Goal: Obtain resource: Download file/media

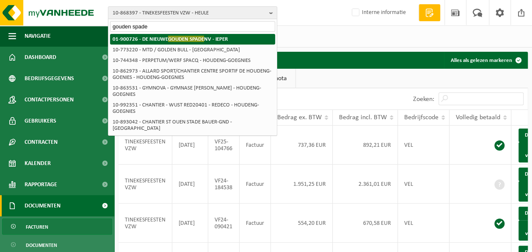
type input "gouden spade"
click at [166, 38] on strong "01-900726 - DE NIEUWE GOUDEN SPADE NV - IEPER" at bounding box center [170, 39] width 115 height 6
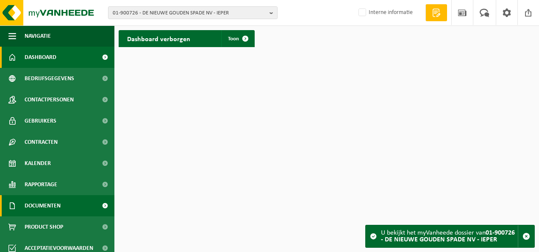
click at [48, 200] on span "Documenten" at bounding box center [43, 205] width 36 height 21
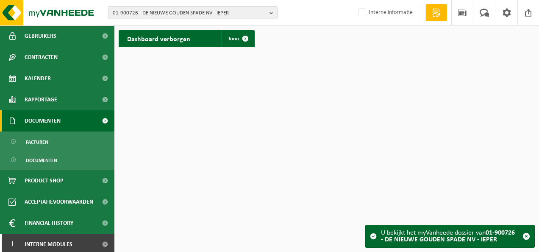
click at [44, 124] on span "Documenten" at bounding box center [43, 120] width 36 height 21
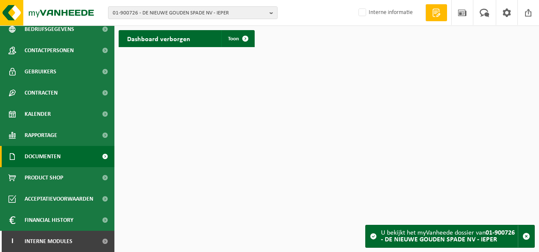
scroll to position [49, 0]
click at [47, 155] on span "Documenten" at bounding box center [43, 156] width 36 height 21
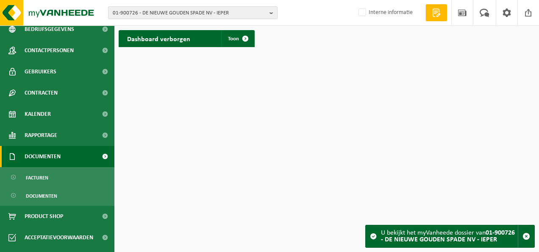
scroll to position [85, 0]
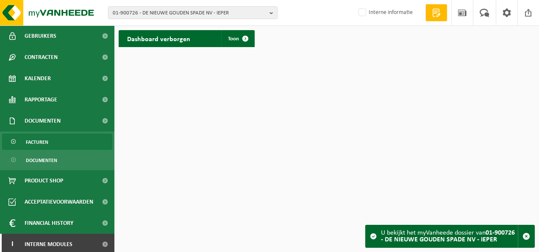
click at [44, 140] on span "Facturen" at bounding box center [37, 142] width 22 height 16
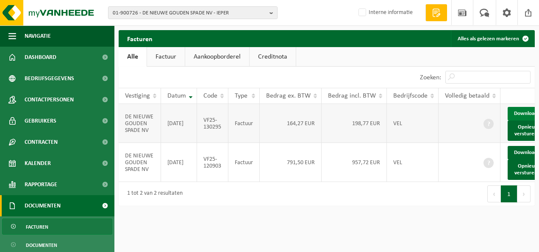
click at [520, 113] on link "Download" at bounding box center [528, 114] width 42 height 14
